Goal: Task Accomplishment & Management: Manage account settings

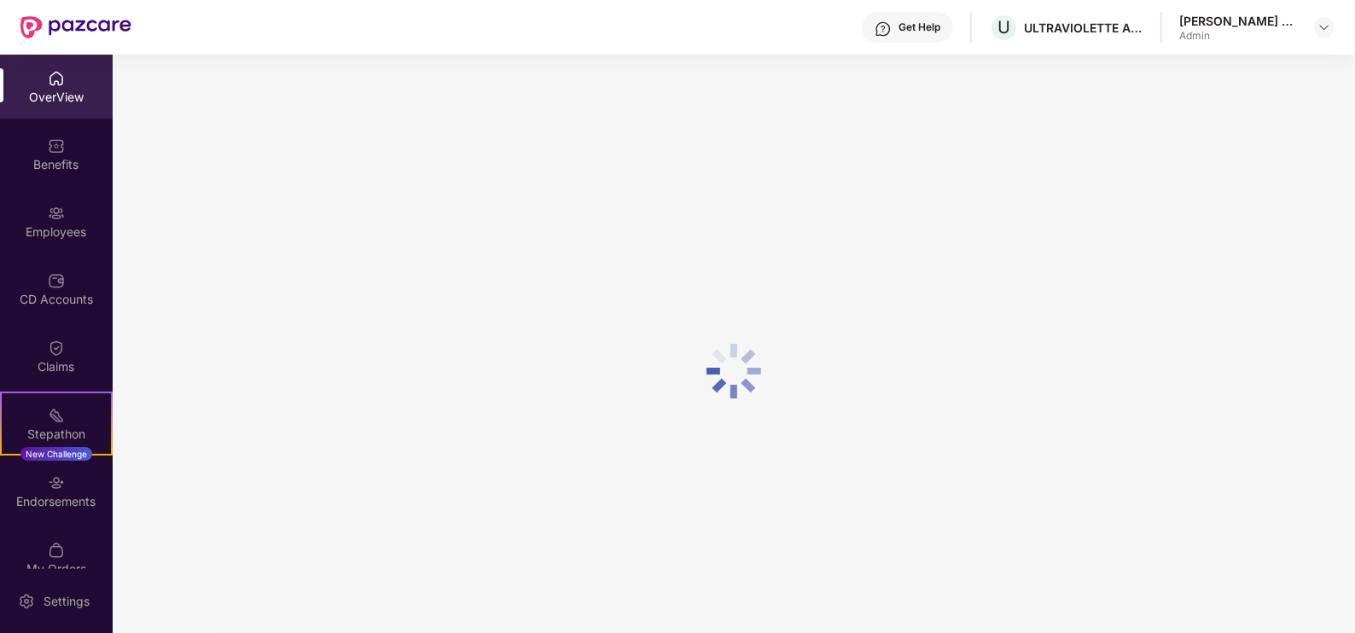
click at [60, 239] on div "Employees" at bounding box center [56, 232] width 113 height 17
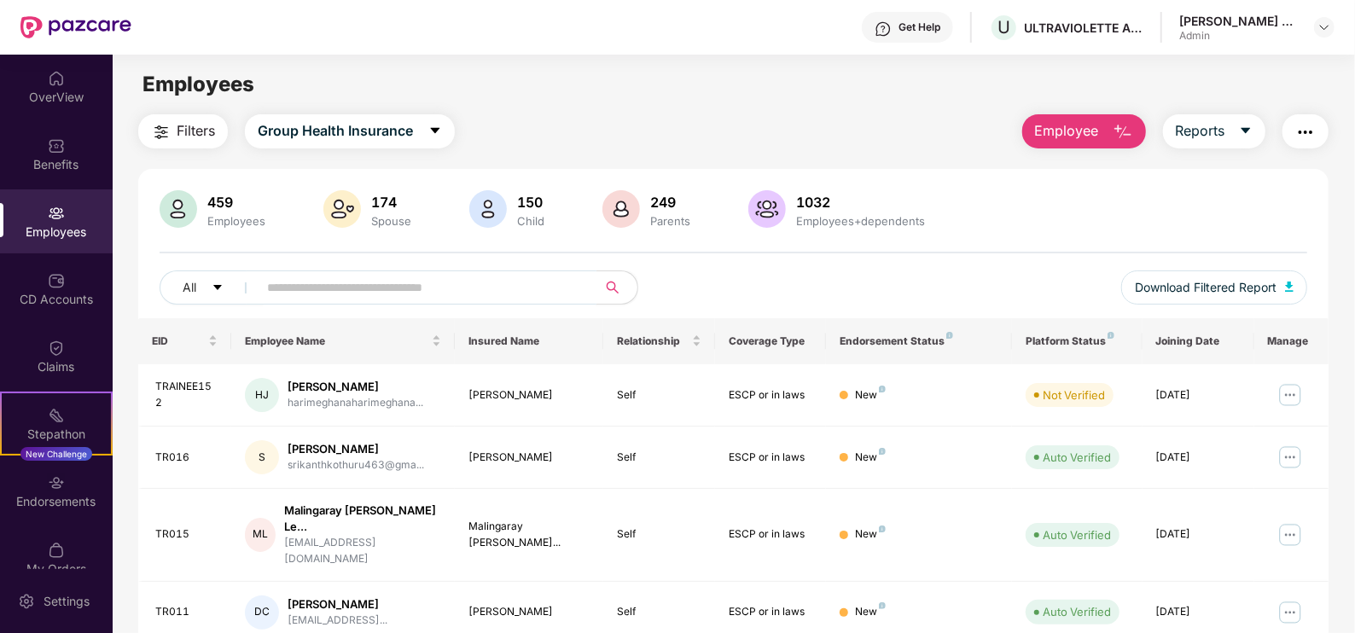
click at [331, 303] on span at bounding box center [422, 288] width 350 height 34
paste input "**********"
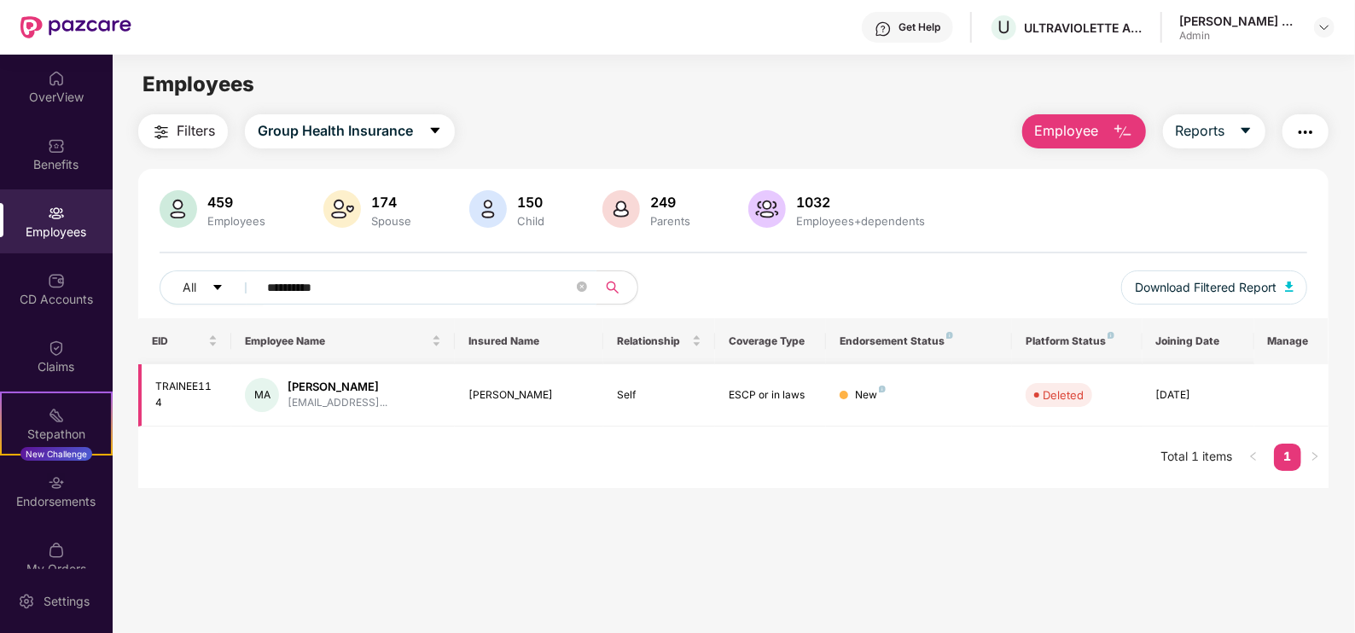
click at [359, 391] on div "[PERSON_NAME]" at bounding box center [338, 387] width 100 height 16
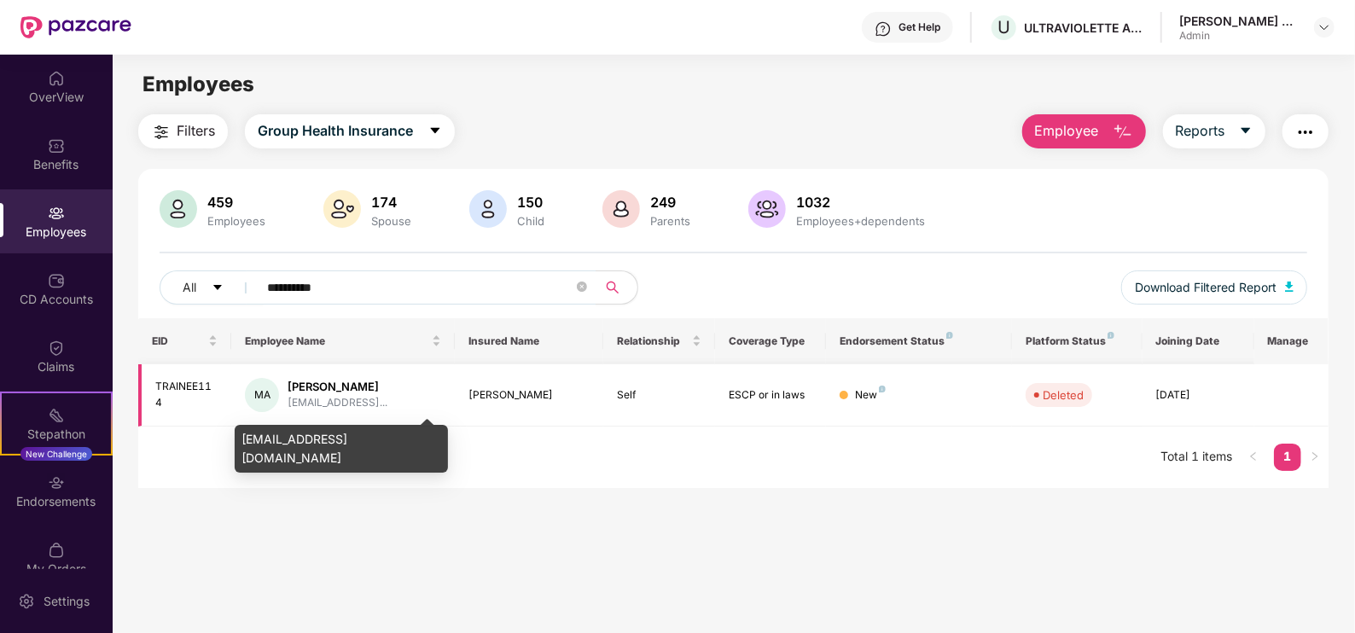
click at [366, 402] on div "[EMAIL_ADDRESS]..." at bounding box center [338, 403] width 100 height 16
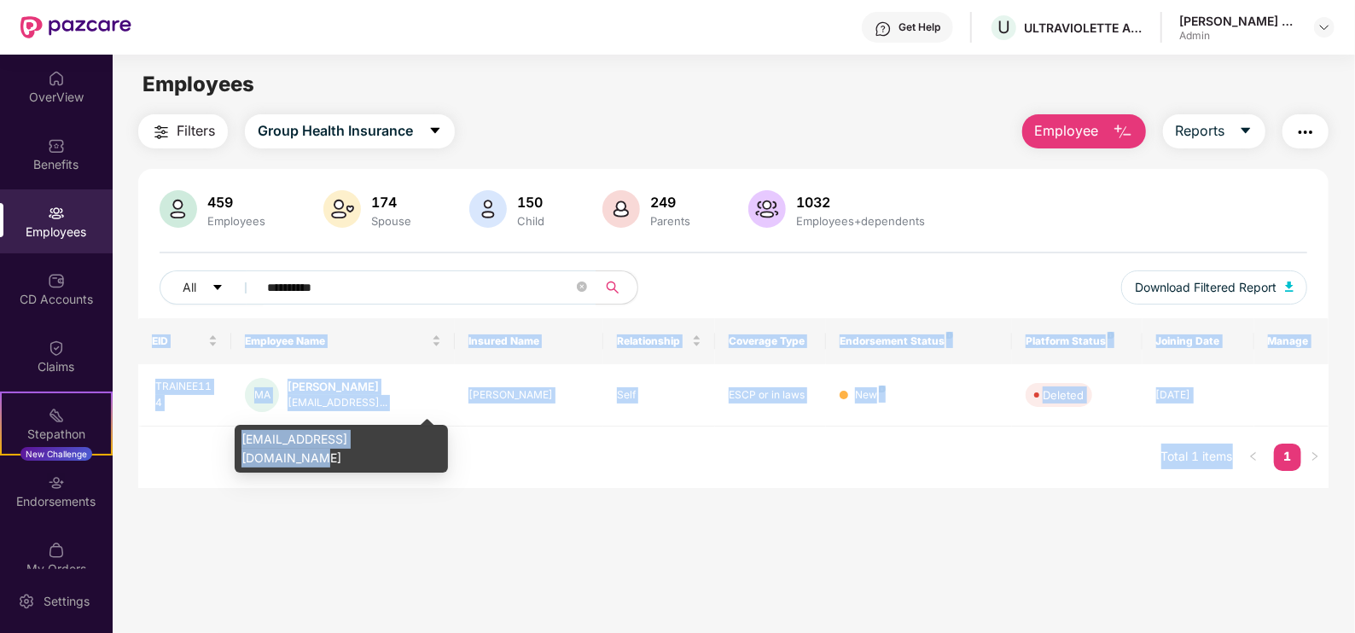
drag, startPoint x: 410, startPoint y: 445, endPoint x: 226, endPoint y: 445, distance: 183.5
click at [226, 445] on body "**********" at bounding box center [677, 316] width 1355 height 633
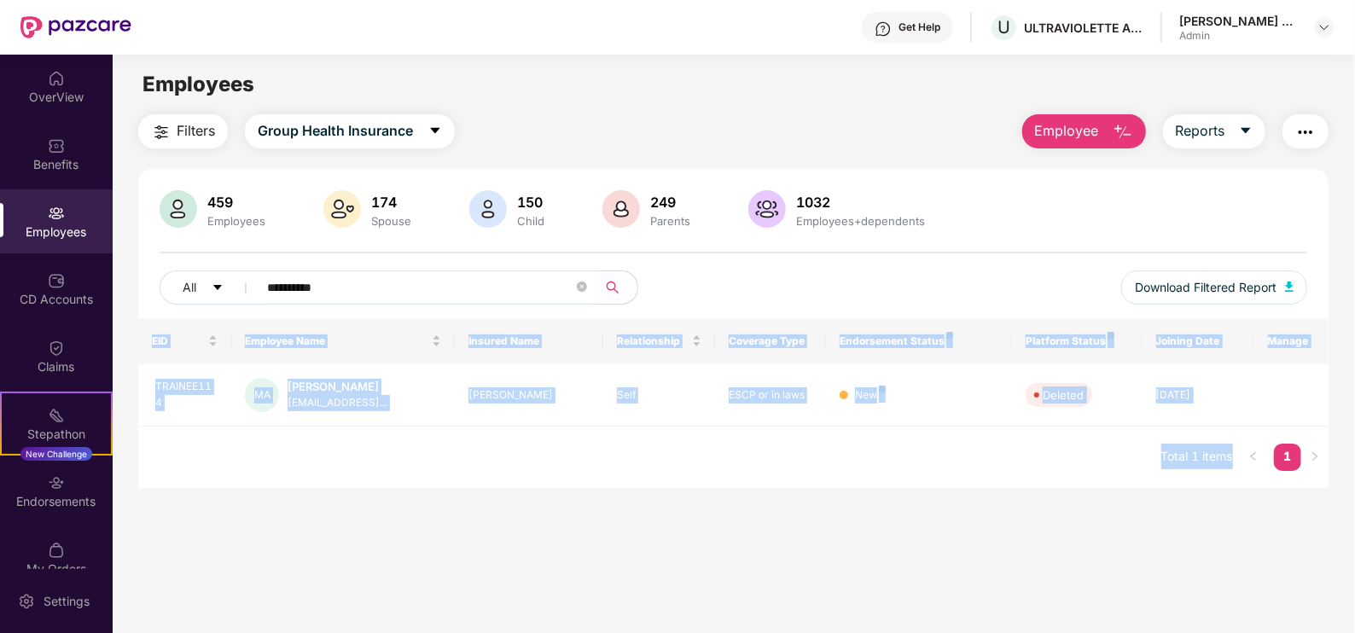
click at [380, 436] on div "EID Employee Name Insured Name Relationship Coverage Type Endorsement Status Pl…" at bounding box center [733, 403] width 1190 height 170
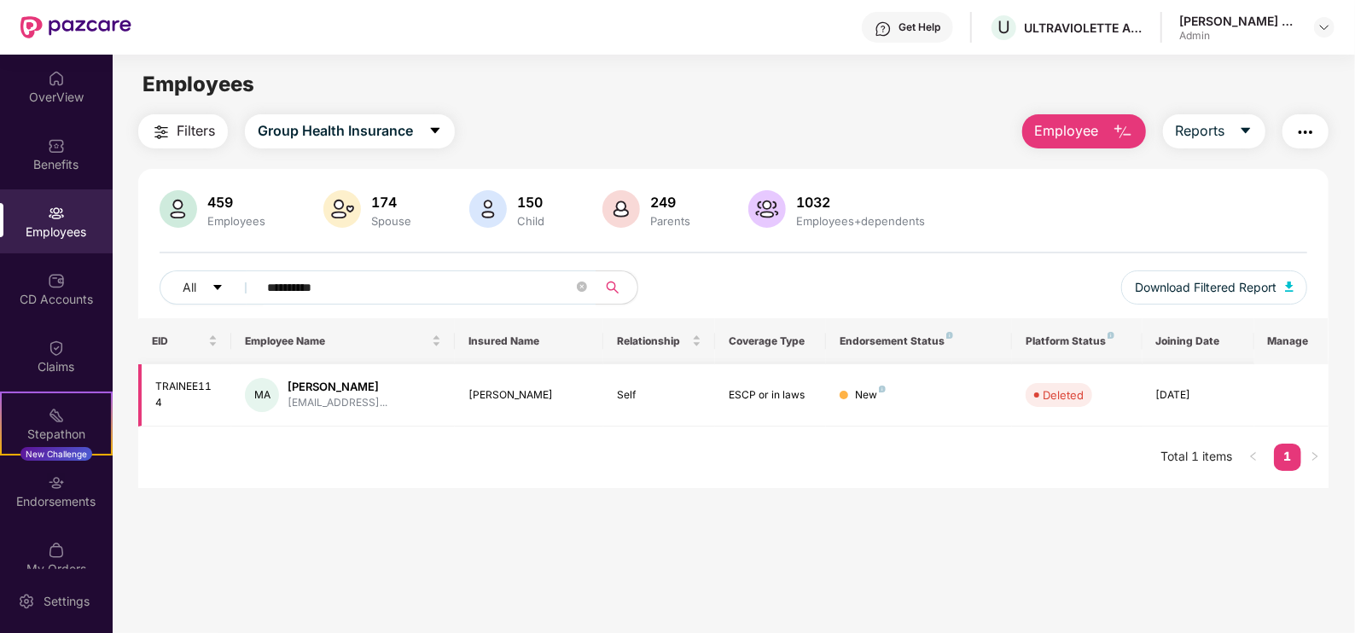
click at [349, 392] on div "[PERSON_NAME]" at bounding box center [338, 387] width 100 height 16
click at [382, 395] on div "[EMAIL_ADDRESS]..." at bounding box center [338, 403] width 100 height 16
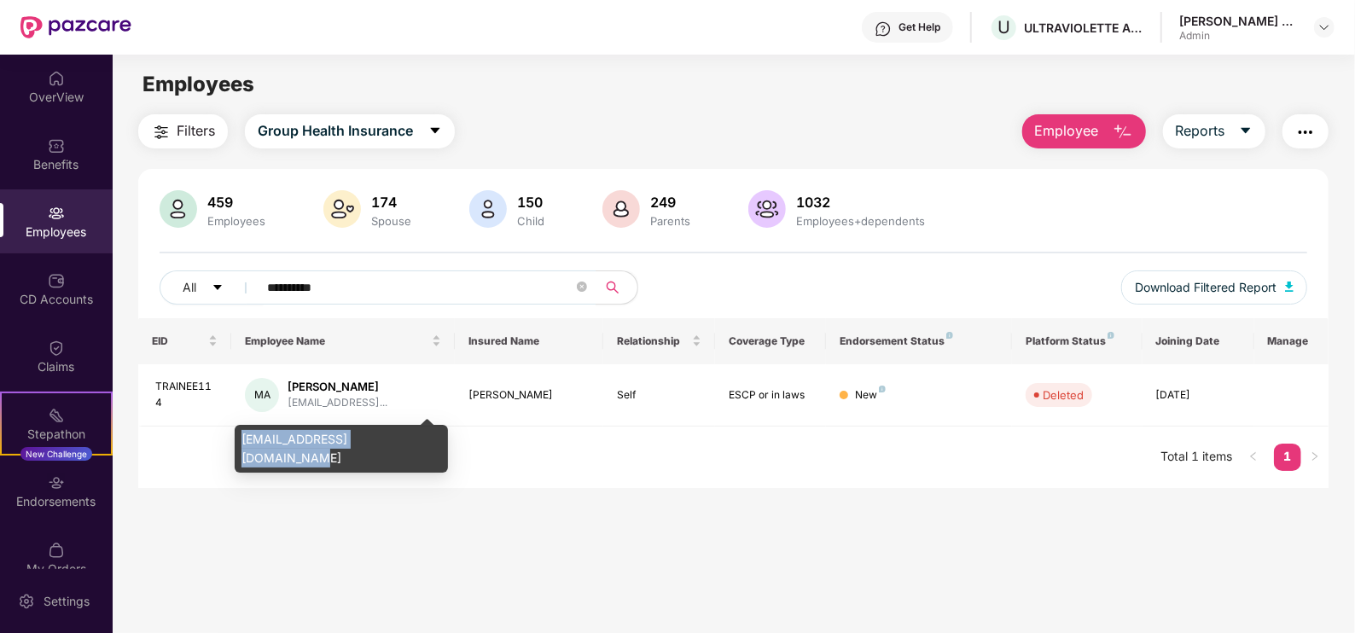
drag, startPoint x: 410, startPoint y: 439, endPoint x: 243, endPoint y: 447, distance: 166.6
click at [243, 447] on div "[EMAIL_ADDRESS][DOMAIN_NAME]" at bounding box center [341, 449] width 213 height 48
copy div "[EMAIL_ADDRESS][DOMAIN_NAME]"
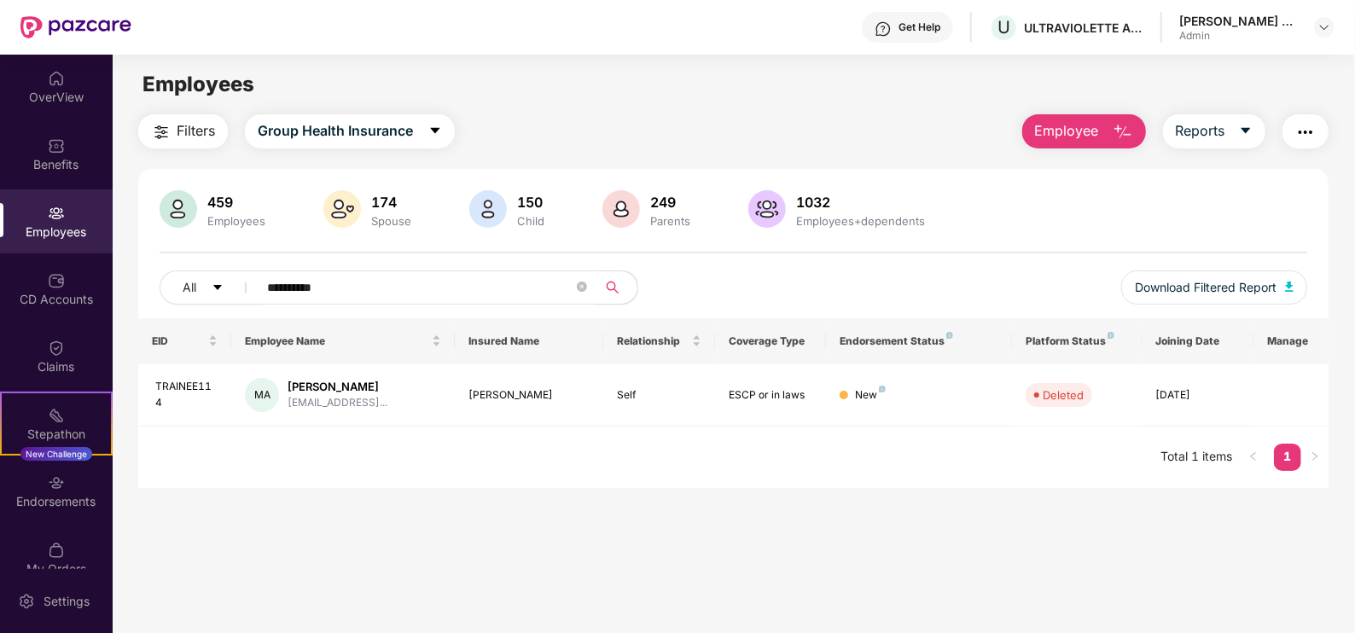
click at [366, 283] on input "**********" at bounding box center [420, 288] width 306 height 26
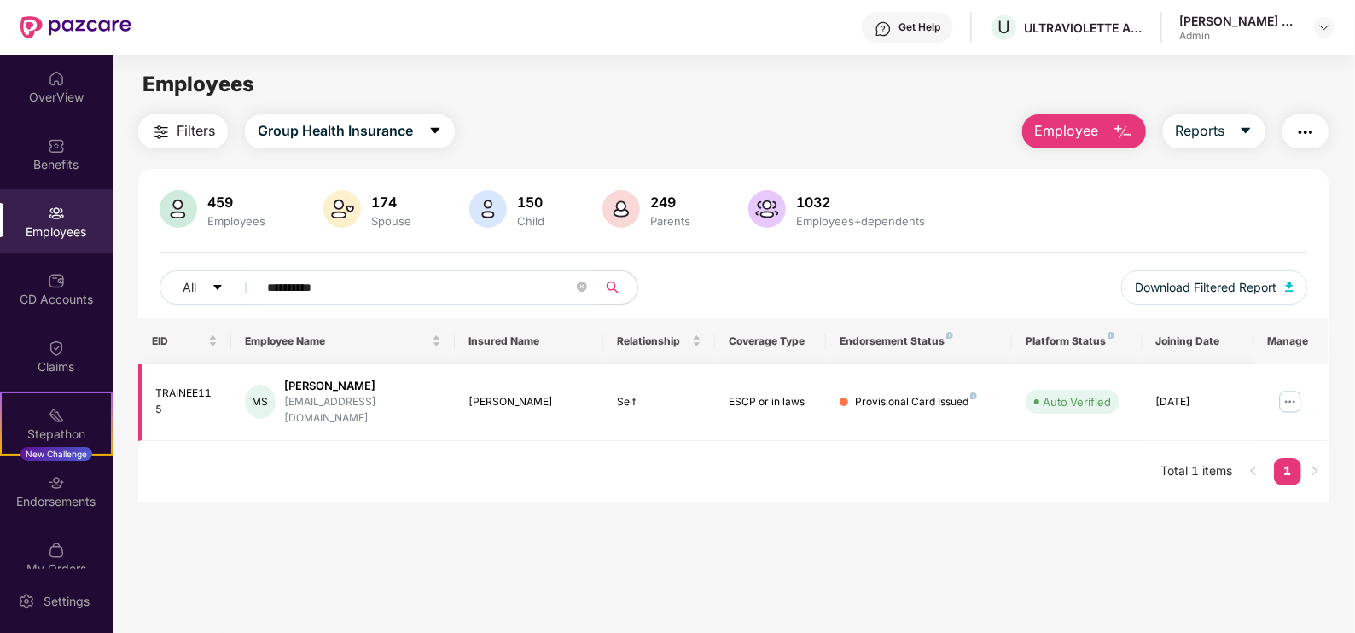
click at [348, 400] on div "[EMAIL_ADDRESS][DOMAIN_NAME]" at bounding box center [362, 410] width 157 height 32
drag, startPoint x: 411, startPoint y: 405, endPoint x: 288, endPoint y: 405, distance: 122.9
click at [288, 405] on div "[PERSON_NAME] Sinan [EMAIL_ADDRESS][DOMAIN_NAME]" at bounding box center [342, 402] width 195 height 49
copy div "[EMAIL_ADDRESS][DOMAIN_NAME]"
click at [1291, 388] on img at bounding box center [1290, 401] width 27 height 27
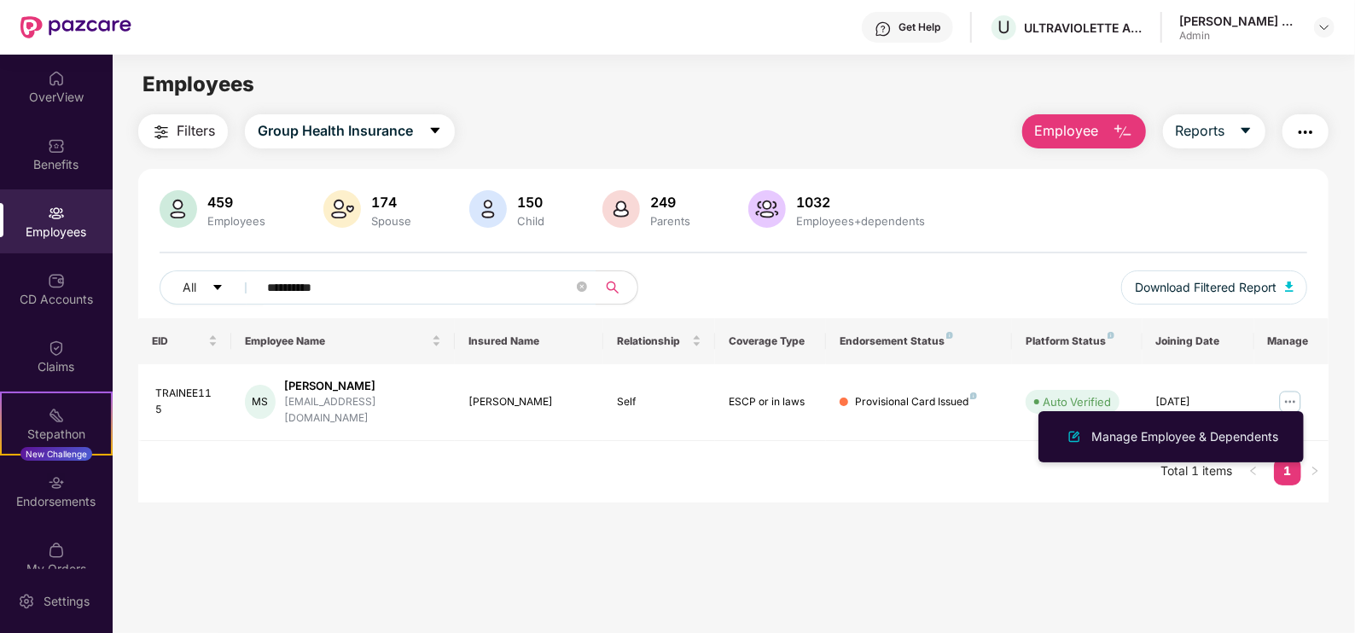
click at [832, 535] on main "**********" at bounding box center [734, 371] width 1242 height 633
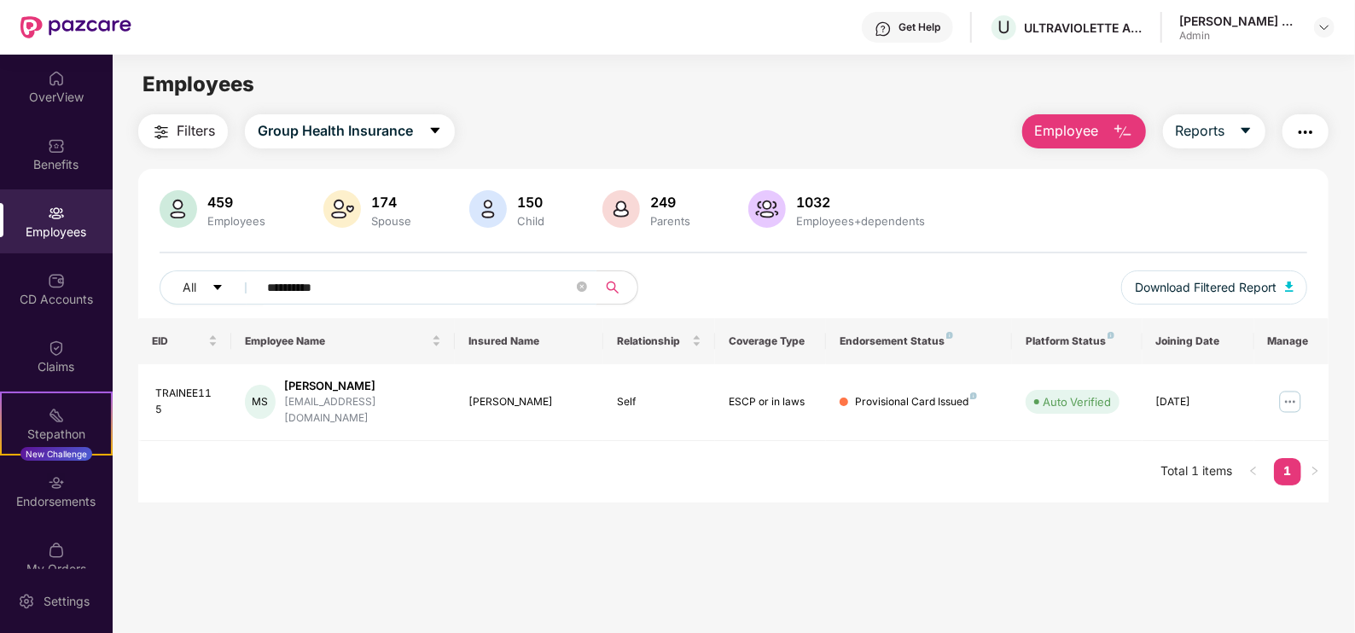
drag, startPoint x: 387, startPoint y: 282, endPoint x: 255, endPoint y: 285, distance: 132.3
click at [255, 285] on span "**********" at bounding box center [422, 288] width 350 height 34
paste input "text"
drag, startPoint x: 427, startPoint y: 401, endPoint x: 281, endPoint y: 405, distance: 146.0
click at [281, 405] on div "O [PERSON_NAME] [EMAIL_ADDRESS][DOMAIN_NAME]" at bounding box center [342, 402] width 195 height 49
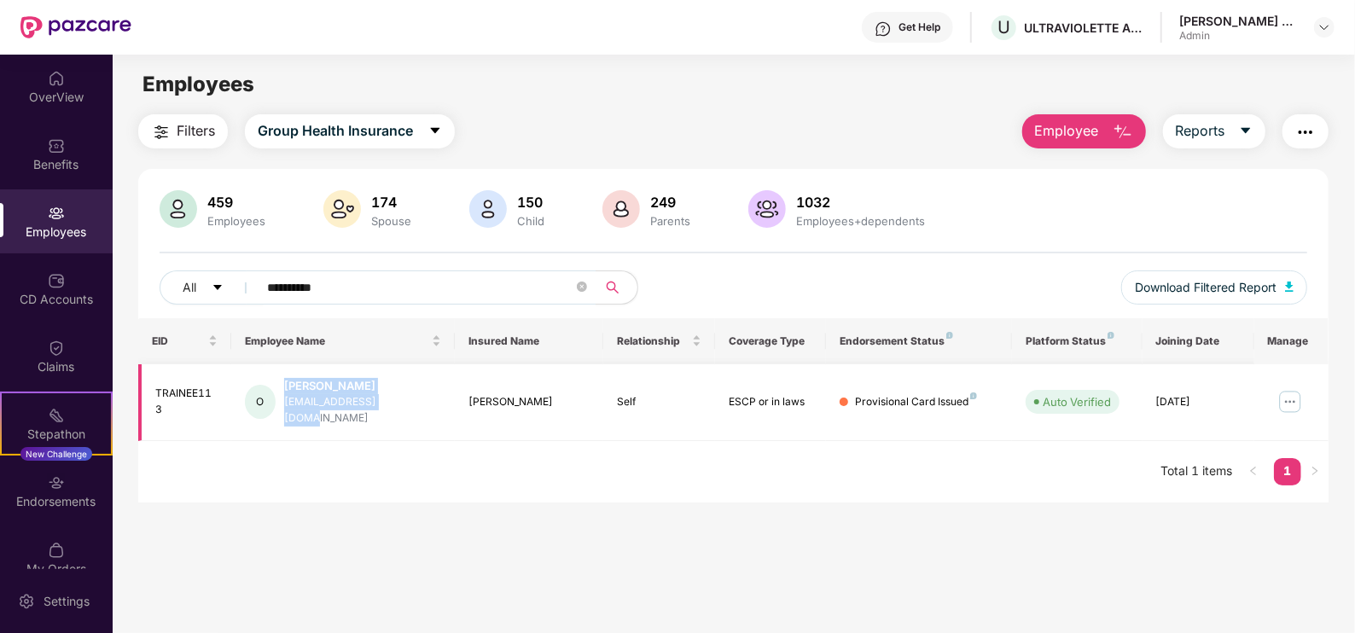
drag, startPoint x: 281, startPoint y: 405, endPoint x: 380, endPoint y: 410, distance: 99.1
click at [372, 411] on div "O [PERSON_NAME] [EMAIL_ADDRESS][DOMAIN_NAME]" at bounding box center [342, 402] width 195 height 49
click at [410, 404] on div "O [PERSON_NAME] [EMAIL_ADDRESS][DOMAIN_NAME]" at bounding box center [342, 402] width 195 height 49
drag, startPoint x: 414, startPoint y: 404, endPoint x: 286, endPoint y: 403, distance: 128.0
click at [286, 403] on div "O [PERSON_NAME] [EMAIL_ADDRESS][DOMAIN_NAME]" at bounding box center [342, 402] width 195 height 49
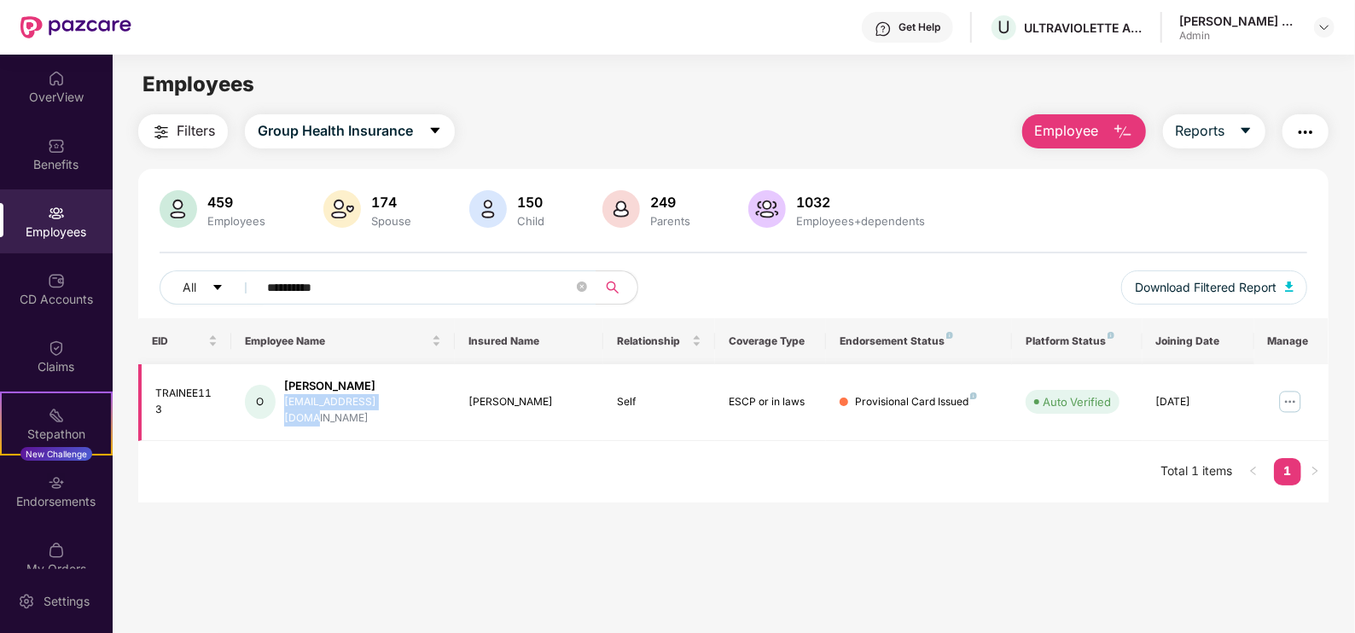
copy div "[EMAIL_ADDRESS][DOMAIN_NAME]"
drag, startPoint x: 358, startPoint y: 279, endPoint x: 235, endPoint y: 285, distance: 123.9
click at [235, 285] on div "**********" at bounding box center [446, 288] width 573 height 34
paste input "text"
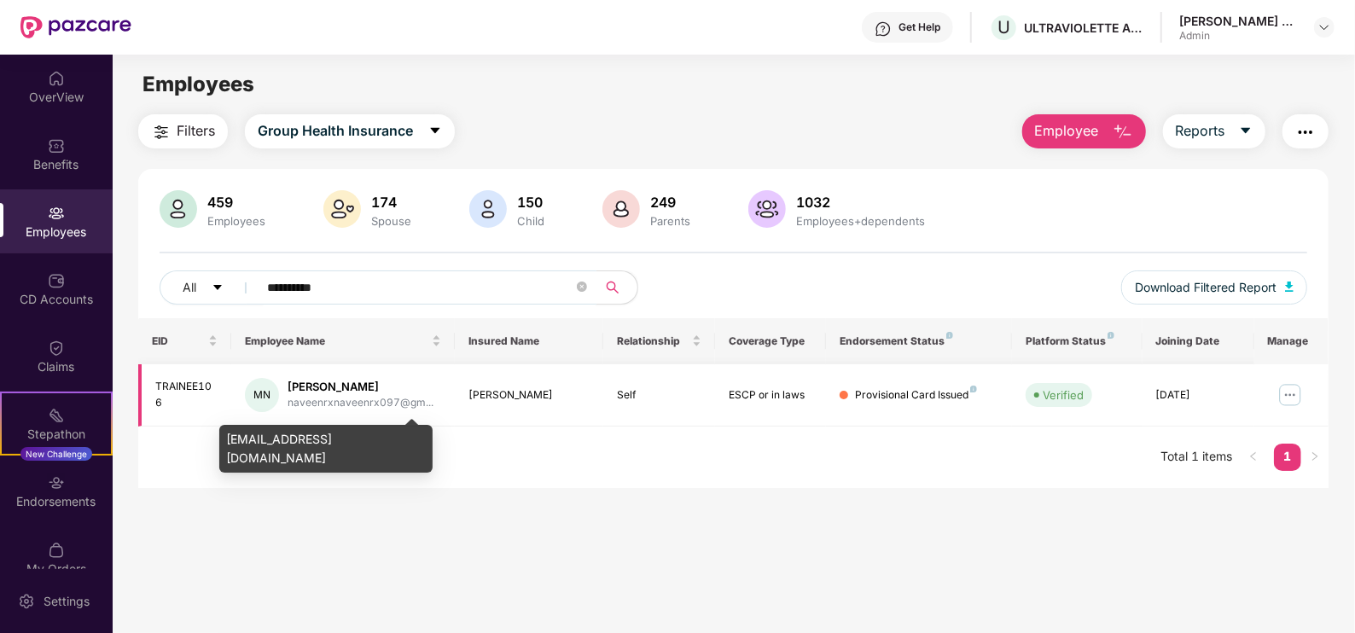
type input "**********"
click at [401, 405] on div "naveenrxnaveenrx097@gm..." at bounding box center [361, 403] width 146 height 16
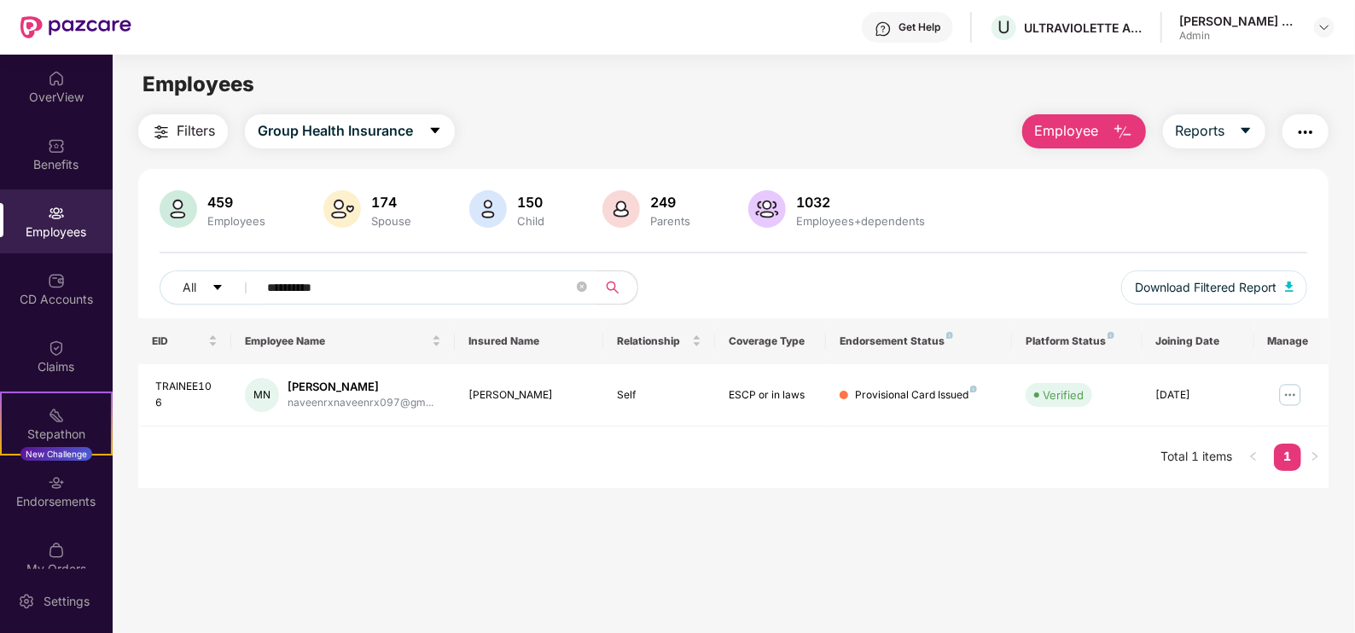
drag, startPoint x: 423, startPoint y: 440, endPoint x: 213, endPoint y: 439, distance: 209.9
click at [213, 439] on body "**********" at bounding box center [677, 316] width 1355 height 633
drag, startPoint x: 213, startPoint y: 439, endPoint x: 350, endPoint y: 440, distance: 136.5
click at [344, 446] on div "EID Employee Name Insured Name Relationship Coverage Type Endorsement Status Pl…" at bounding box center [733, 403] width 1190 height 170
click at [385, 436] on div "EID Employee Name Insured Name Relationship Coverage Type Endorsement Status Pl…" at bounding box center [733, 403] width 1190 height 170
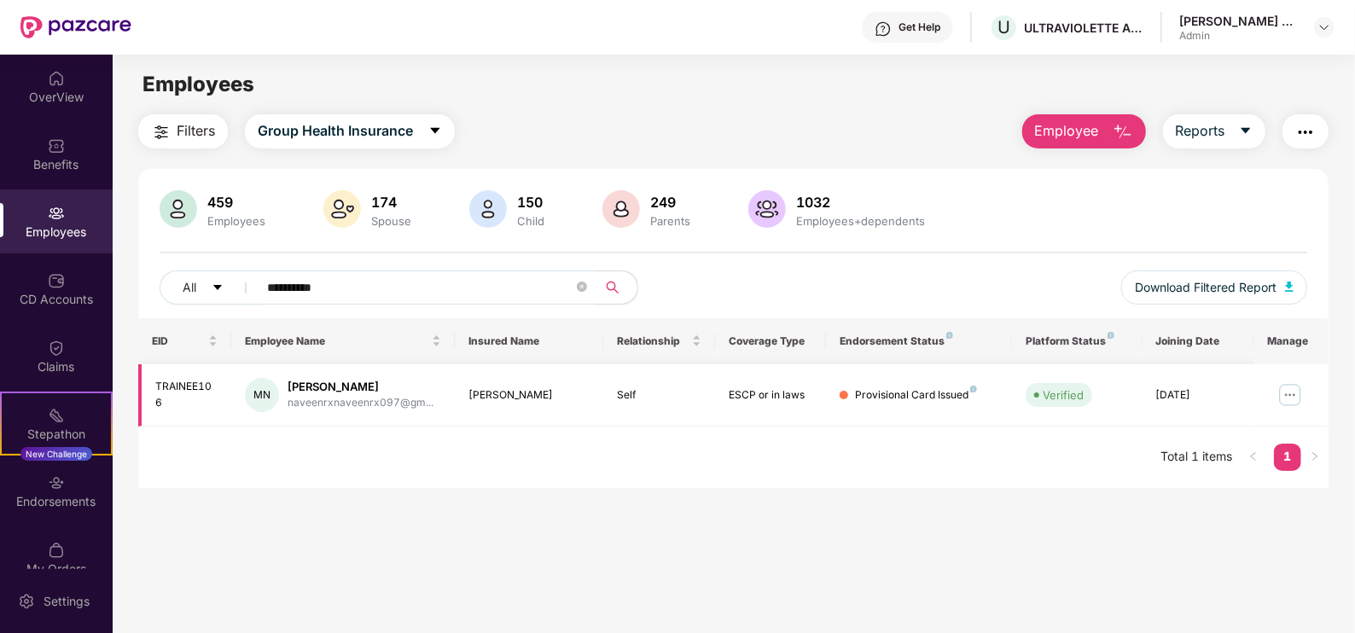
click at [364, 395] on div "naveenrxnaveenrx097@gm..." at bounding box center [361, 403] width 146 height 16
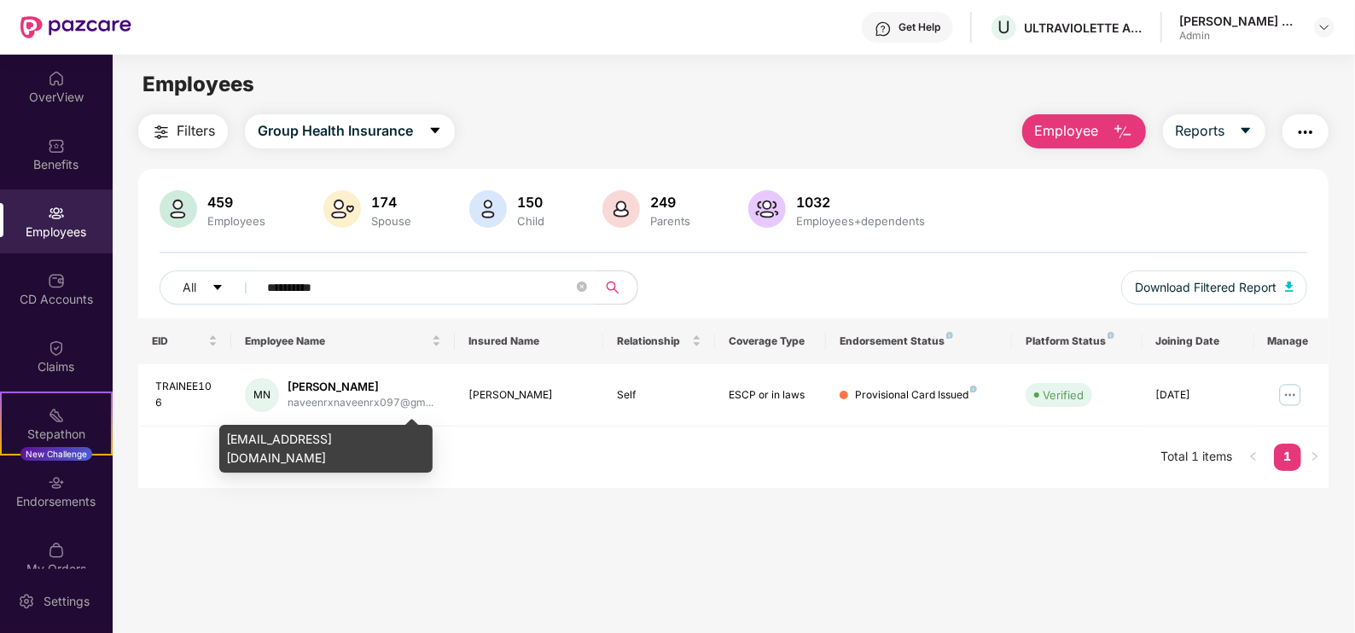
drag, startPoint x: 427, startPoint y: 440, endPoint x: 225, endPoint y: 440, distance: 201.4
click at [225, 440] on div "[EMAIL_ADDRESS][DOMAIN_NAME]" at bounding box center [325, 449] width 213 height 48
copy div "[EMAIL_ADDRESS][DOMAIN_NAME]"
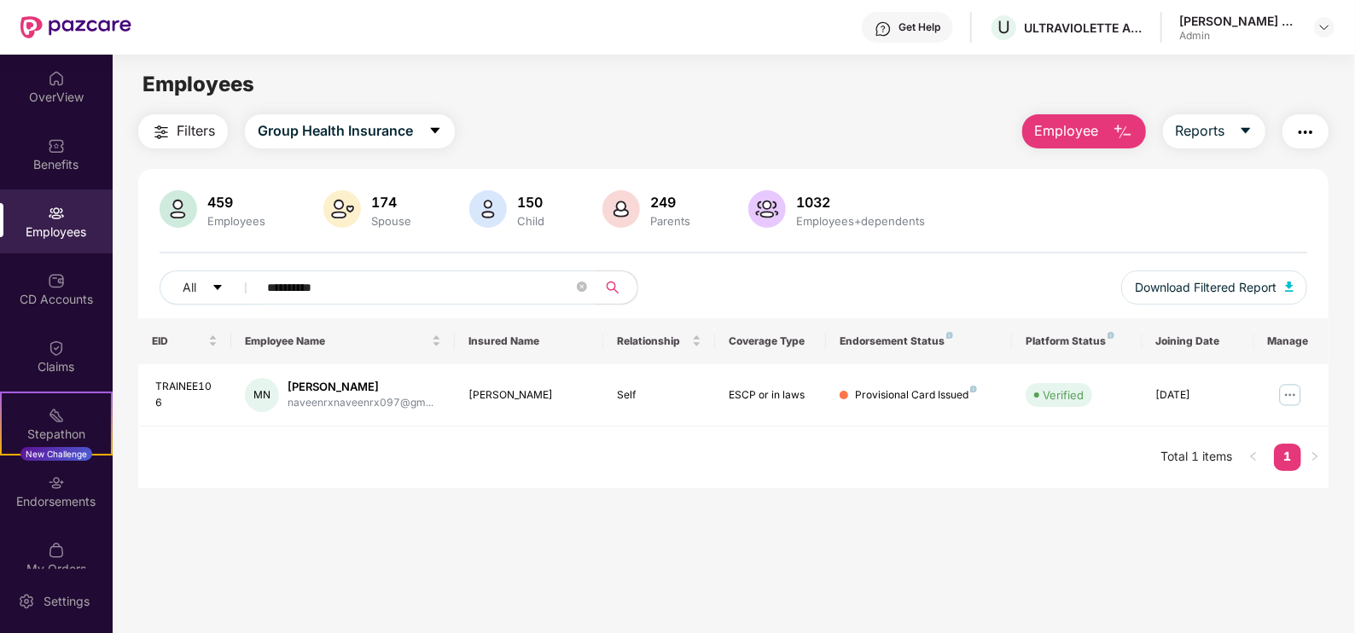
click at [1084, 143] on button "Employee" at bounding box center [1084, 131] width 124 height 34
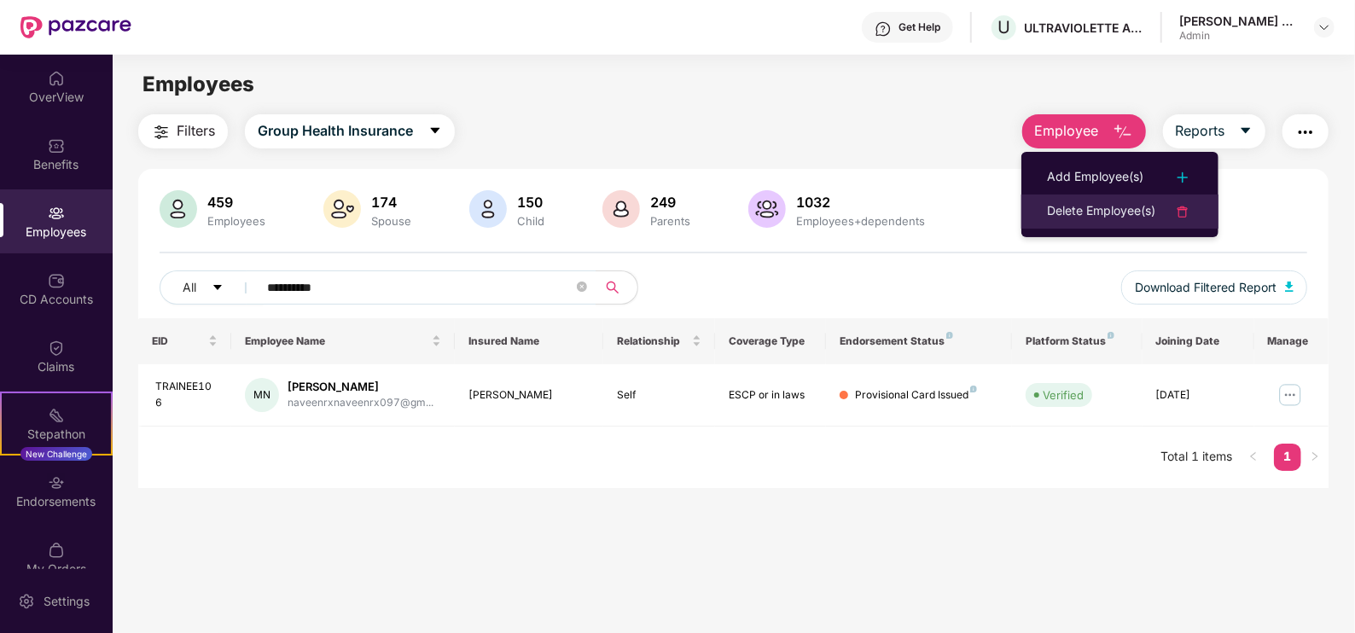
click at [1087, 215] on div "Delete Employee(s)" at bounding box center [1101, 211] width 108 height 20
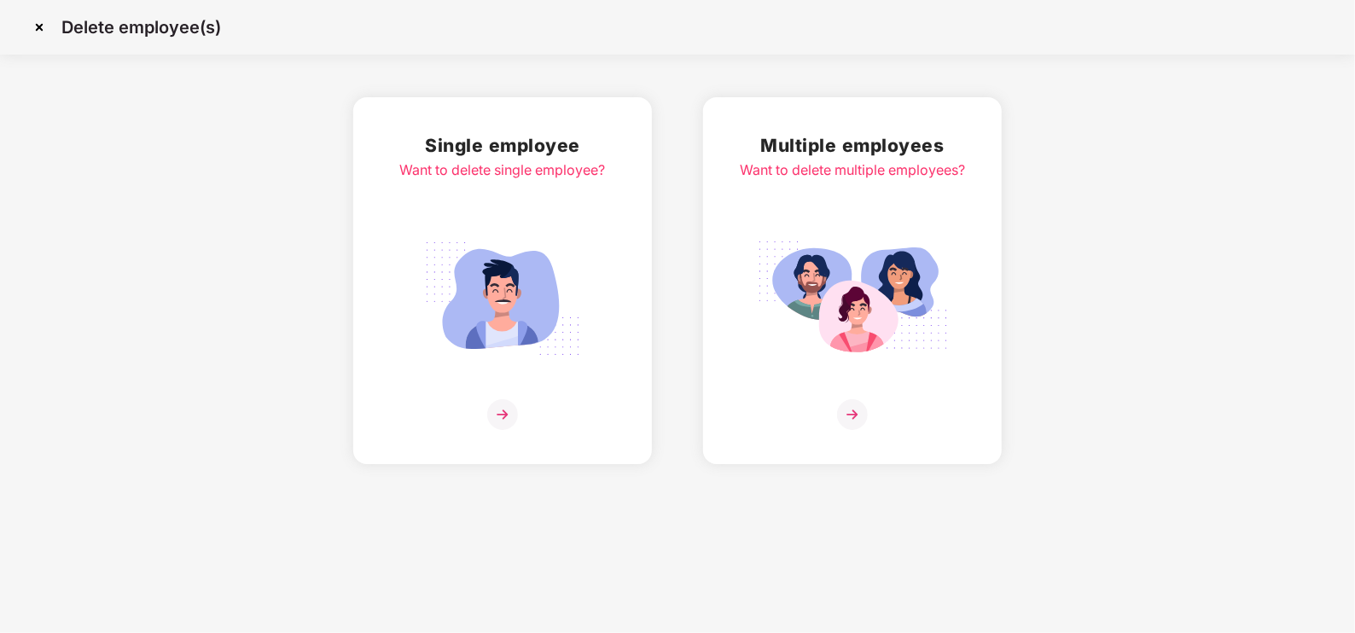
click at [847, 414] on img at bounding box center [852, 414] width 31 height 31
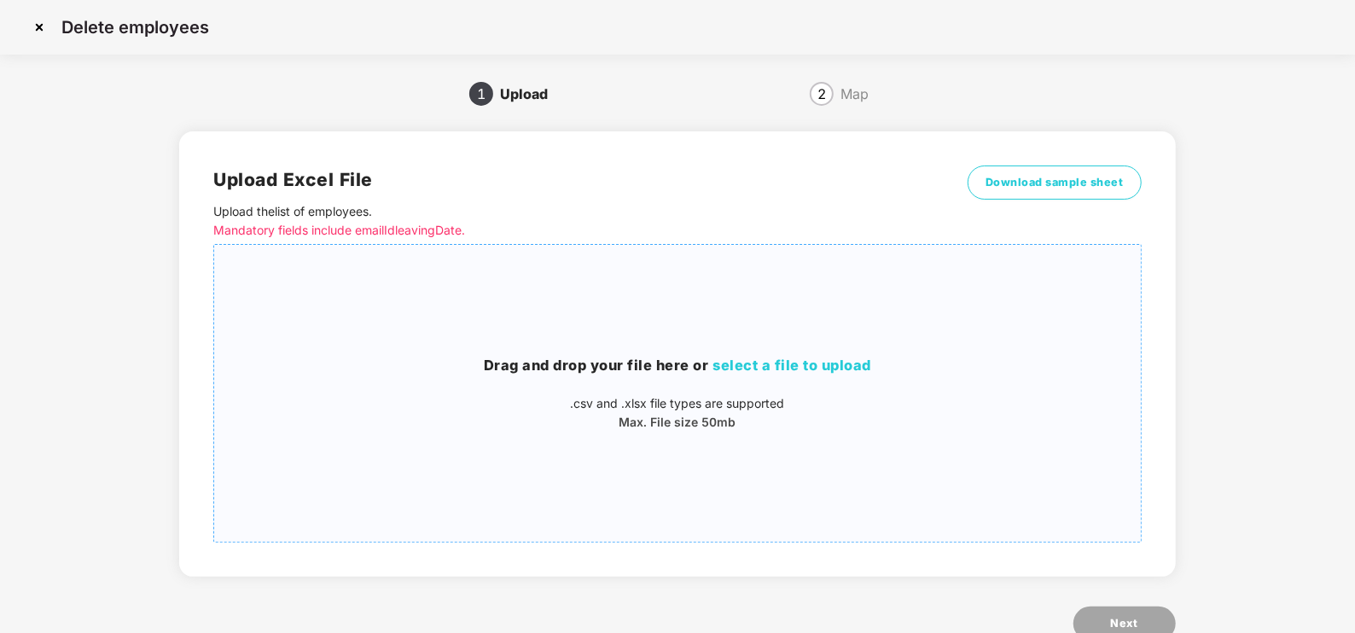
click at [754, 397] on p ".csv and .xlsx file types are supported" at bounding box center [677, 403] width 926 height 19
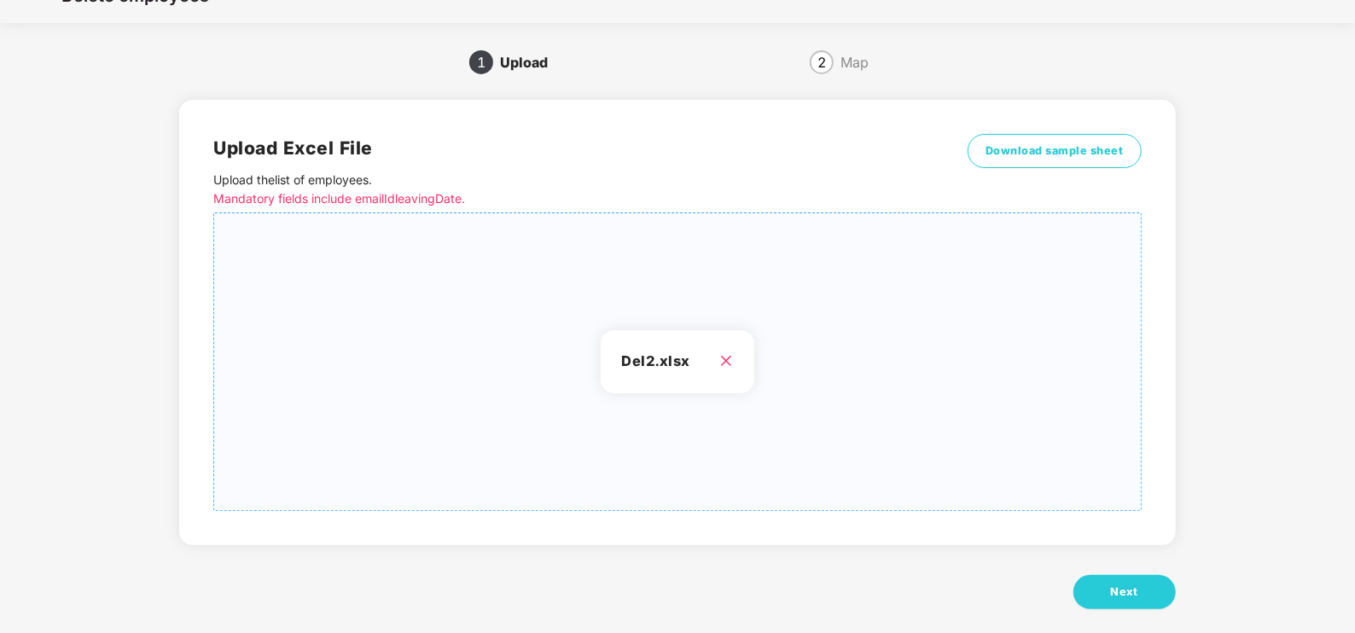
scroll to position [49, 0]
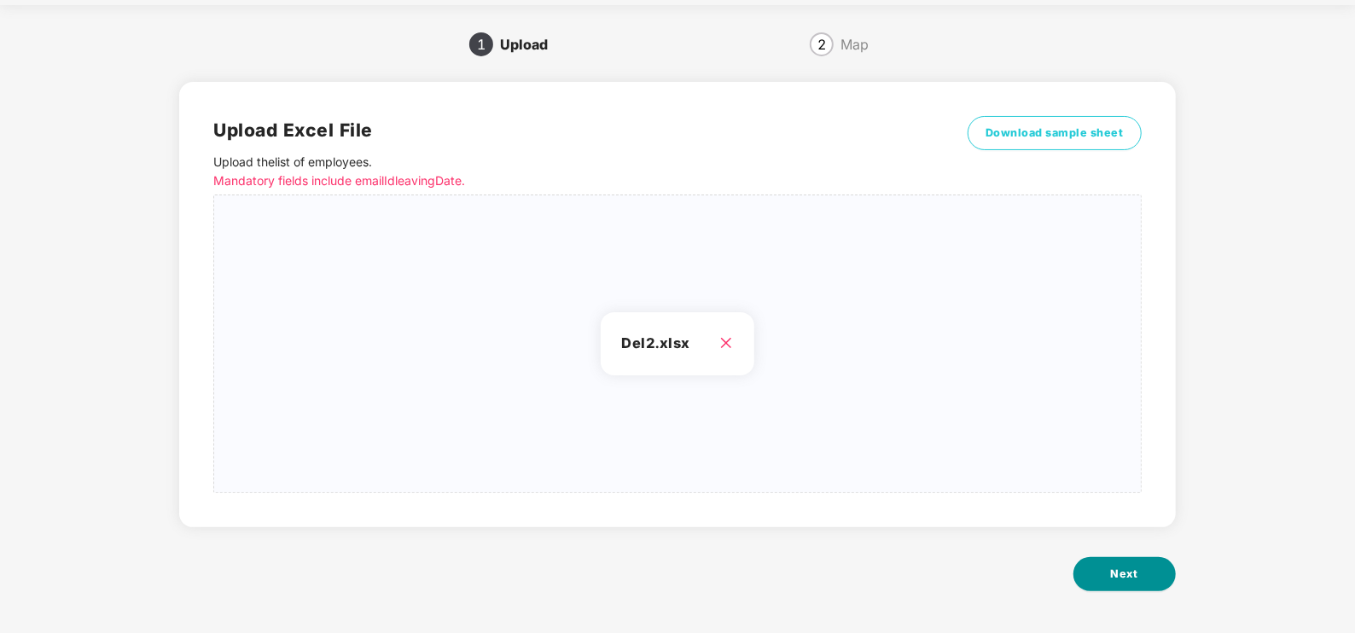
click at [1114, 563] on button "Next" at bounding box center [1125, 574] width 102 height 34
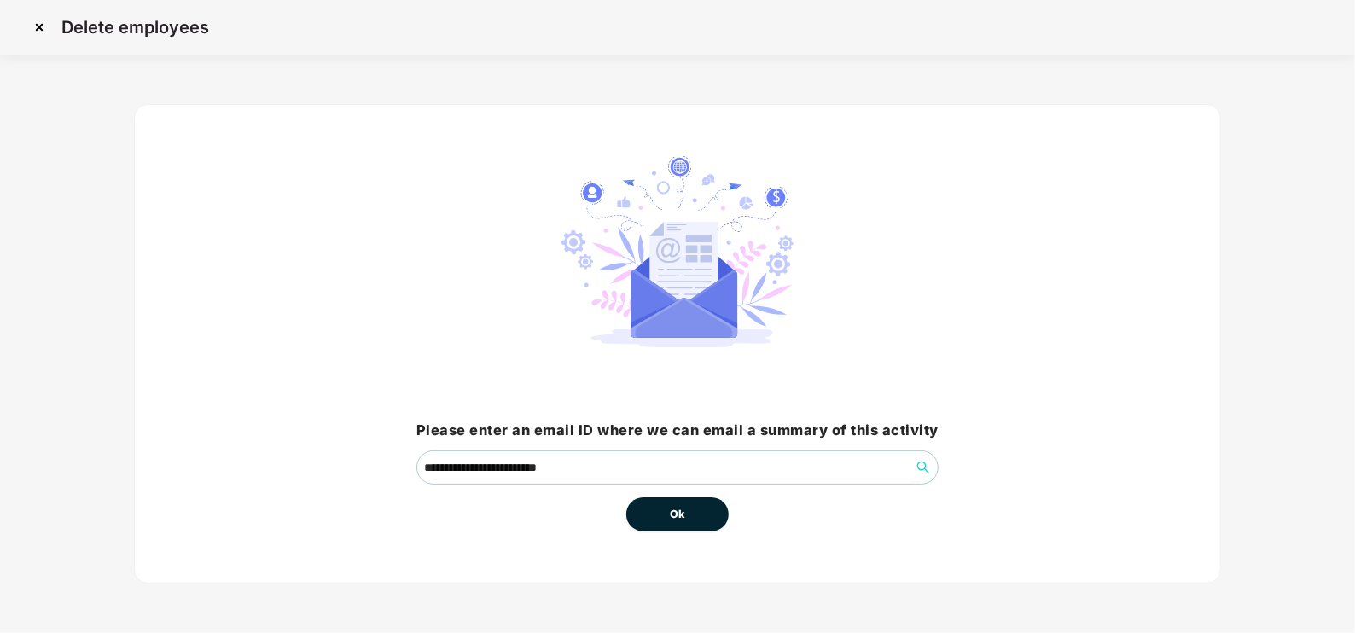
scroll to position [0, 0]
click at [672, 510] on span "Ok" at bounding box center [677, 514] width 15 height 17
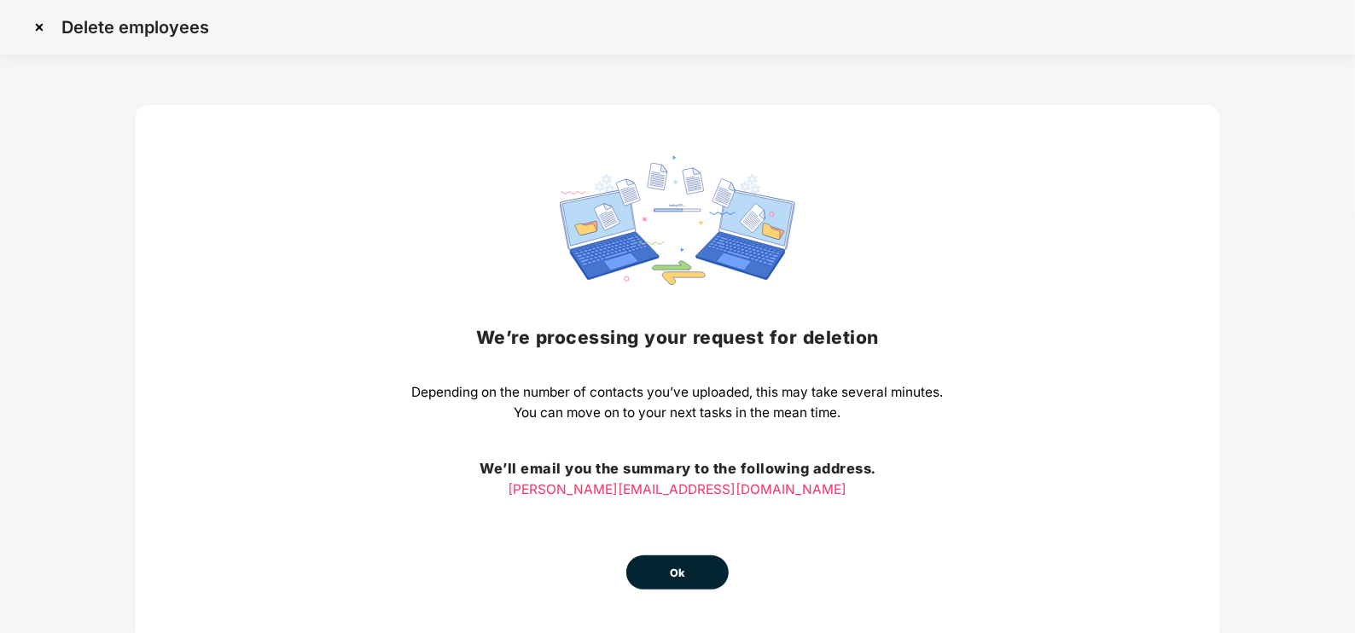
click at [702, 496] on p "[PERSON_NAME][EMAIL_ADDRESS][DOMAIN_NAME]" at bounding box center [677, 490] width 532 height 20
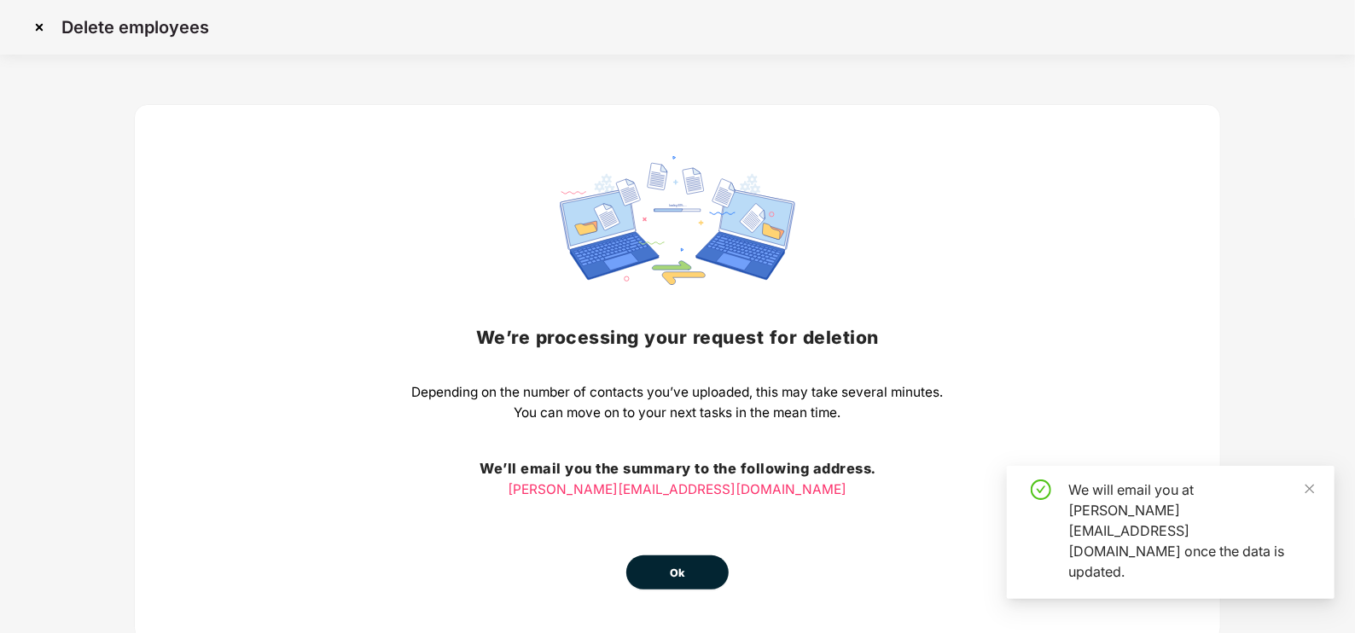
click at [687, 564] on button "Ok" at bounding box center [677, 573] width 102 height 34
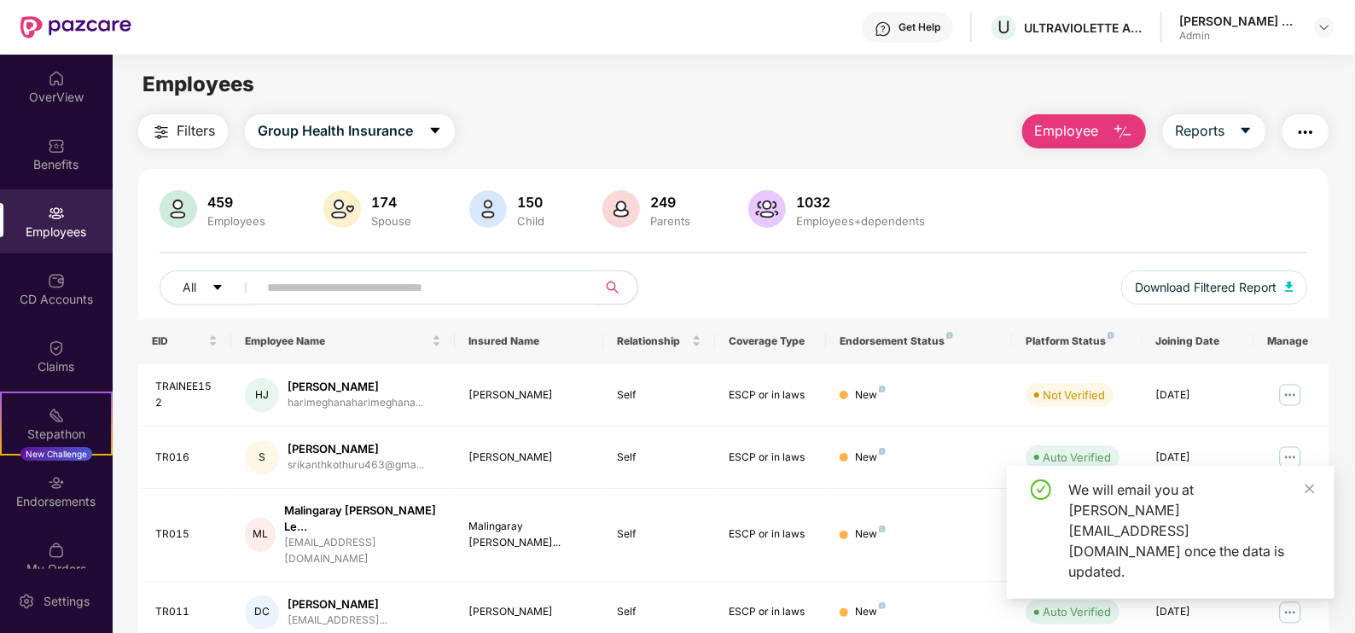
click at [60, 209] on img at bounding box center [56, 213] width 17 height 17
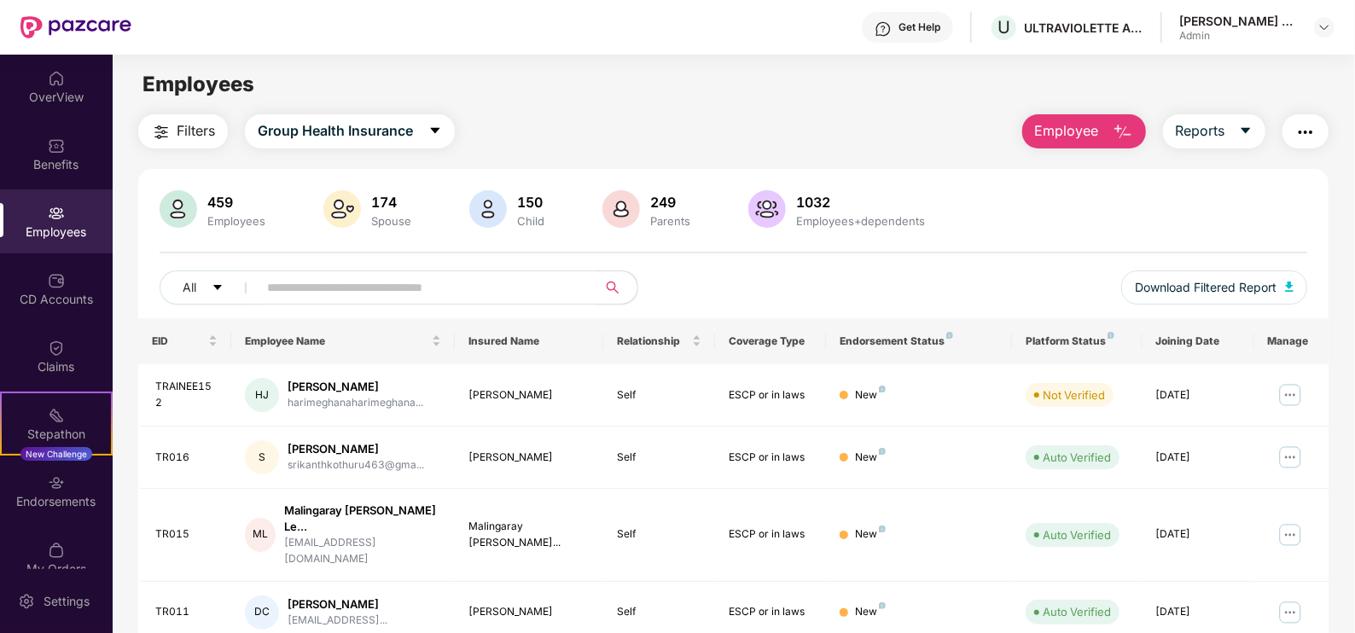
click at [321, 297] on input "text" at bounding box center [420, 288] width 306 height 26
paste input "**********"
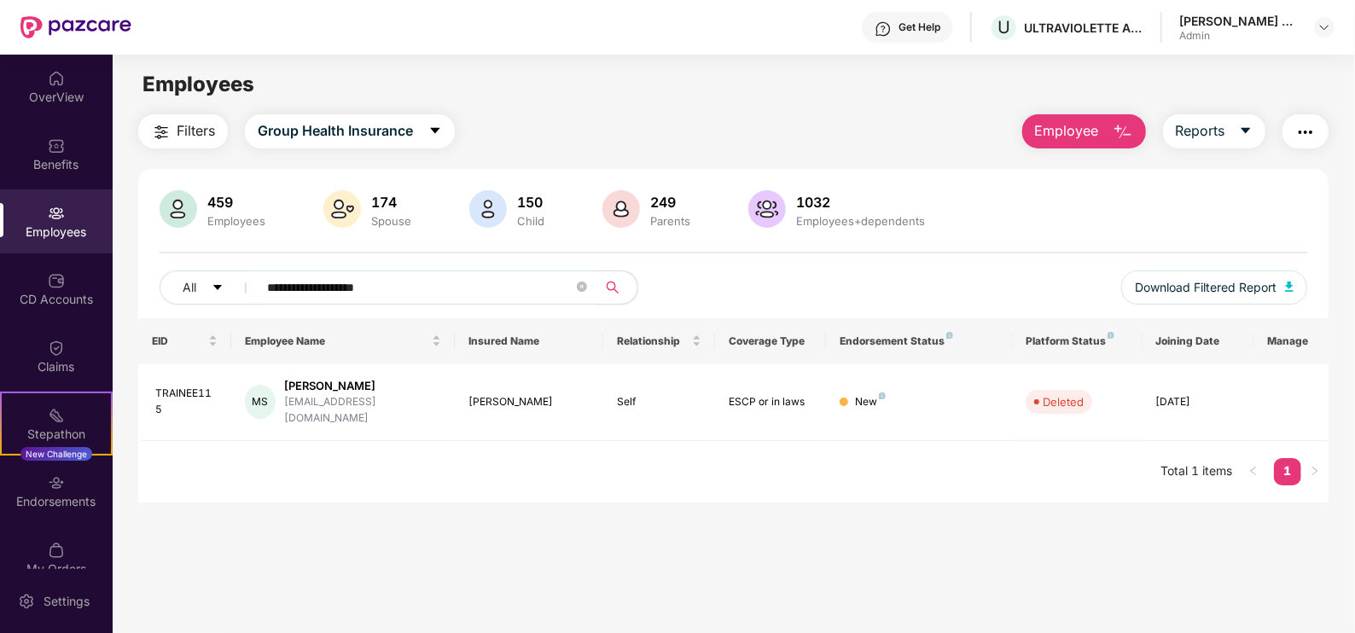
click at [381, 281] on input "**********" at bounding box center [420, 288] width 306 height 26
drag, startPoint x: 418, startPoint y: 286, endPoint x: 221, endPoint y: 284, distance: 197.1
click at [221, 284] on div "**********" at bounding box center [446, 288] width 573 height 34
paste input "text"
drag, startPoint x: 460, startPoint y: 277, endPoint x: 242, endPoint y: 271, distance: 217.7
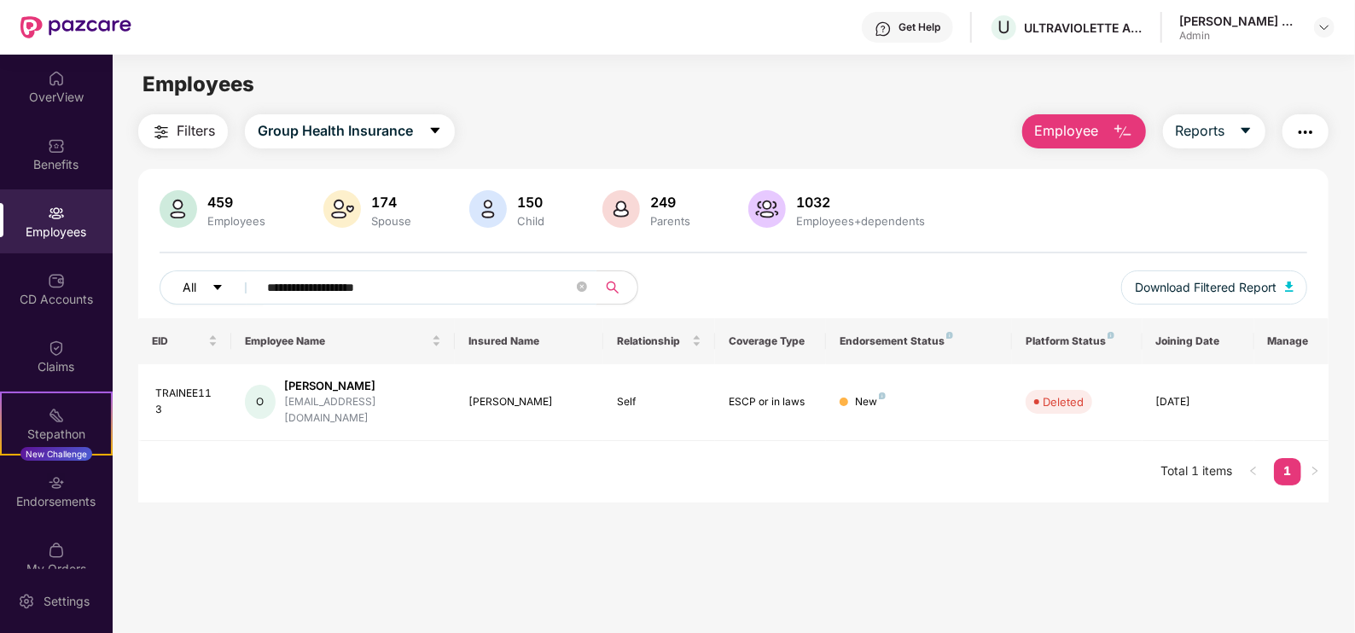
click at [242, 271] on div "**********" at bounding box center [446, 288] width 573 height 34
paste input "*********"
type input "**********"
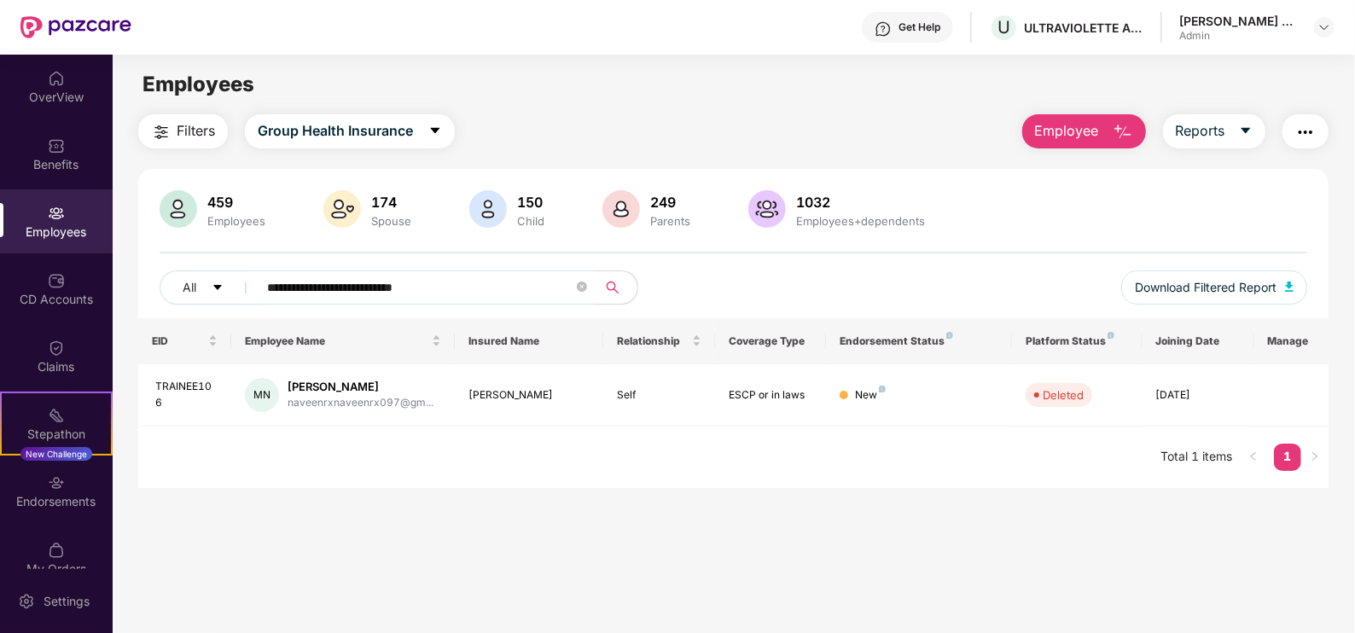
click at [53, 217] on img at bounding box center [56, 213] width 17 height 17
click at [48, 212] on img at bounding box center [56, 213] width 17 height 17
click at [50, 110] on div "OverView" at bounding box center [56, 87] width 113 height 64
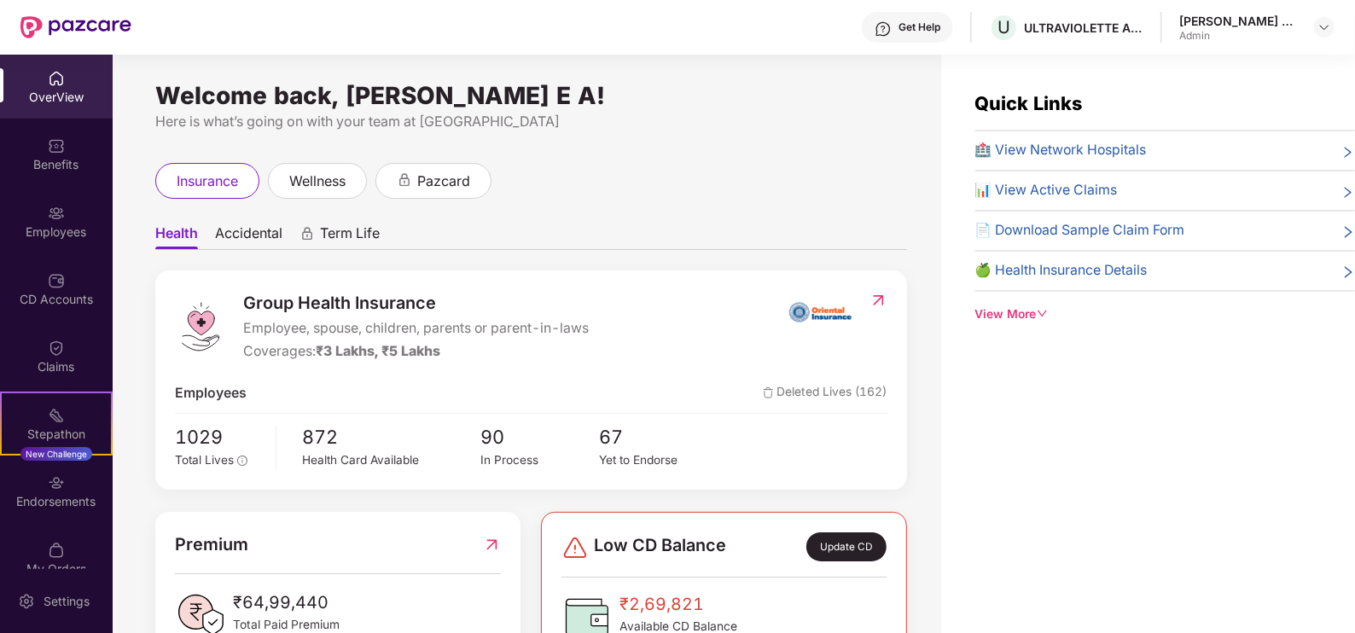
click at [40, 104] on div "OverView" at bounding box center [56, 97] width 113 height 17
click at [56, 224] on div "Employees" at bounding box center [56, 232] width 113 height 17
